Goal: Information Seeking & Learning: Learn about a topic

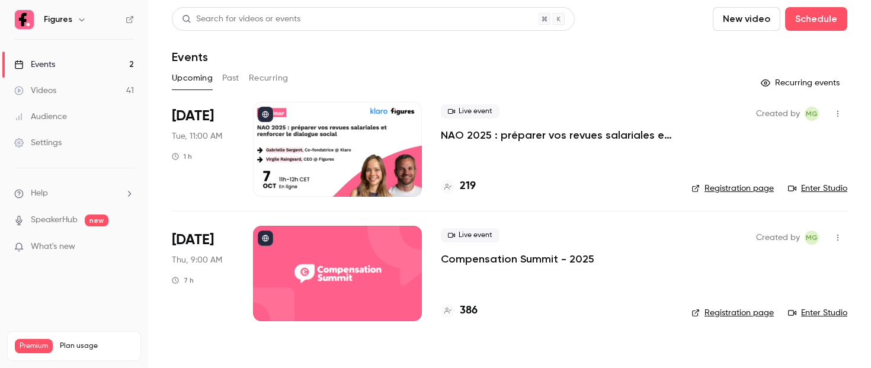
click at [36, 94] on div "Videos" at bounding box center [35, 91] width 42 height 12
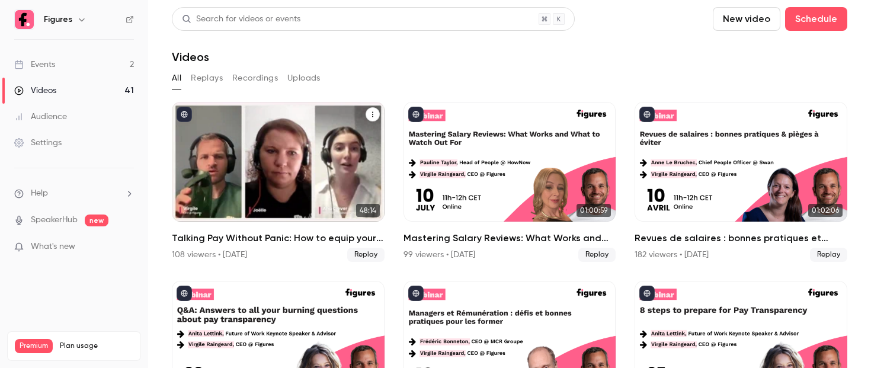
click at [284, 176] on div "Talking Pay Without Panic: How to equip your managers for the transparency shift" at bounding box center [278, 162] width 213 height 120
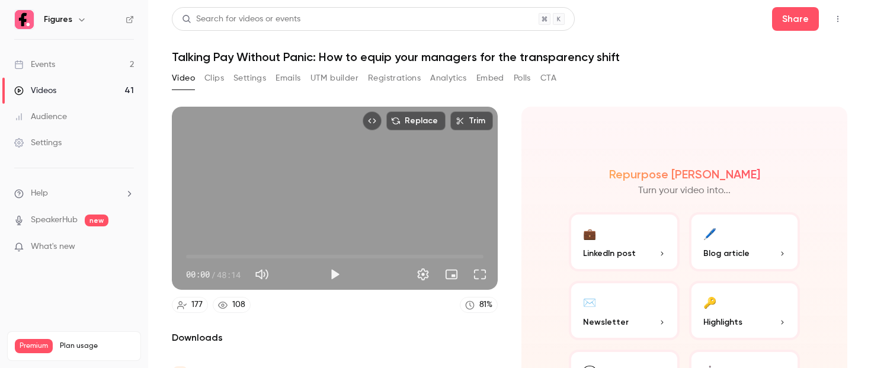
click at [411, 83] on button "Registrations" at bounding box center [394, 78] width 53 height 19
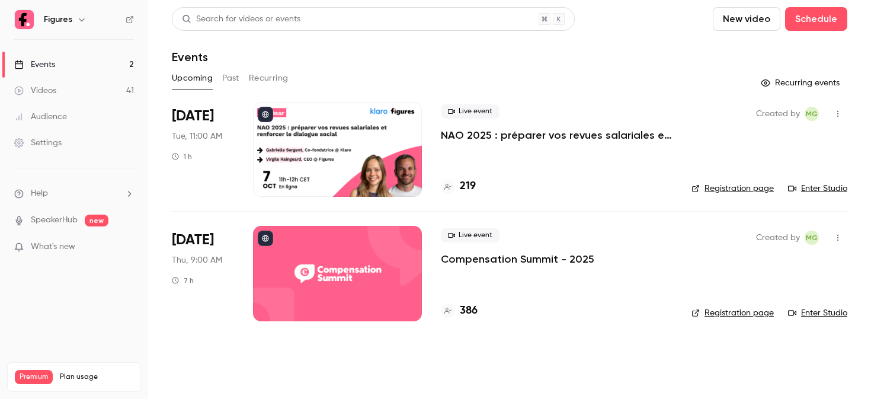
click at [76, 86] on link "Videos 41" at bounding box center [74, 91] width 148 height 26
